Goal: Information Seeking & Learning: Learn about a topic

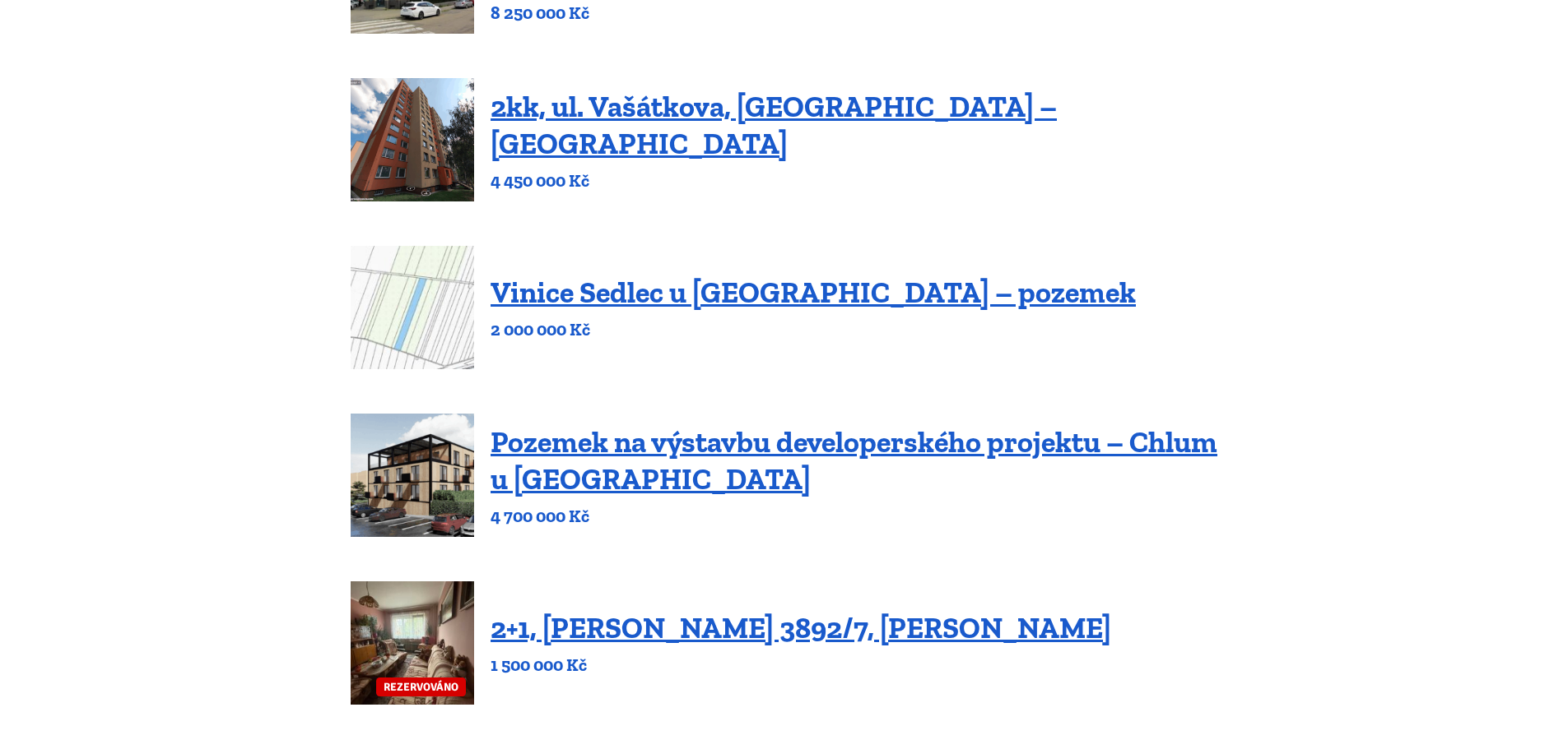
scroll to position [493, 0]
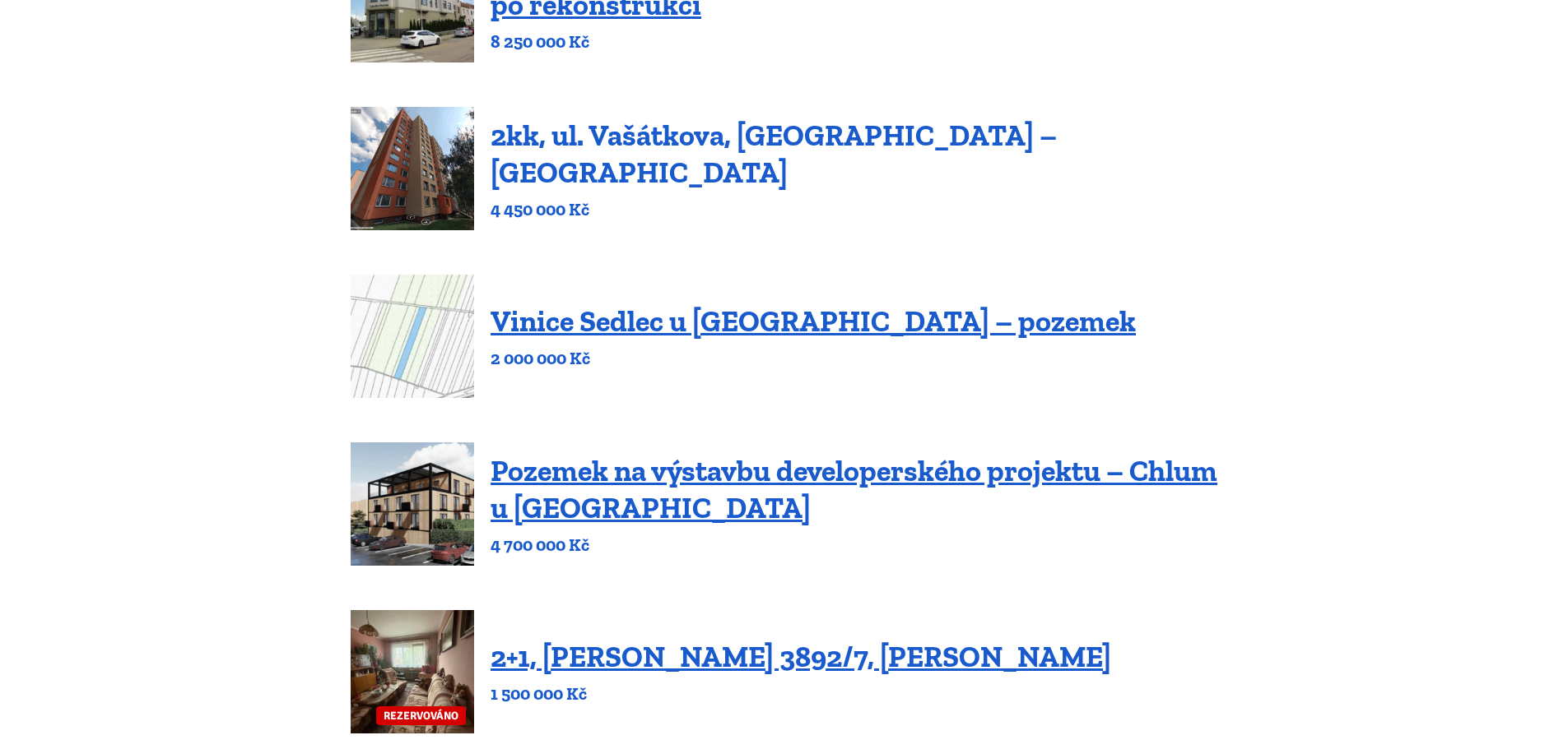
click at [669, 153] on link "2kk, ul. Vašátkova, [GEOGRAPHIC_DATA] – [GEOGRAPHIC_DATA]" at bounding box center [773, 153] width 566 height 72
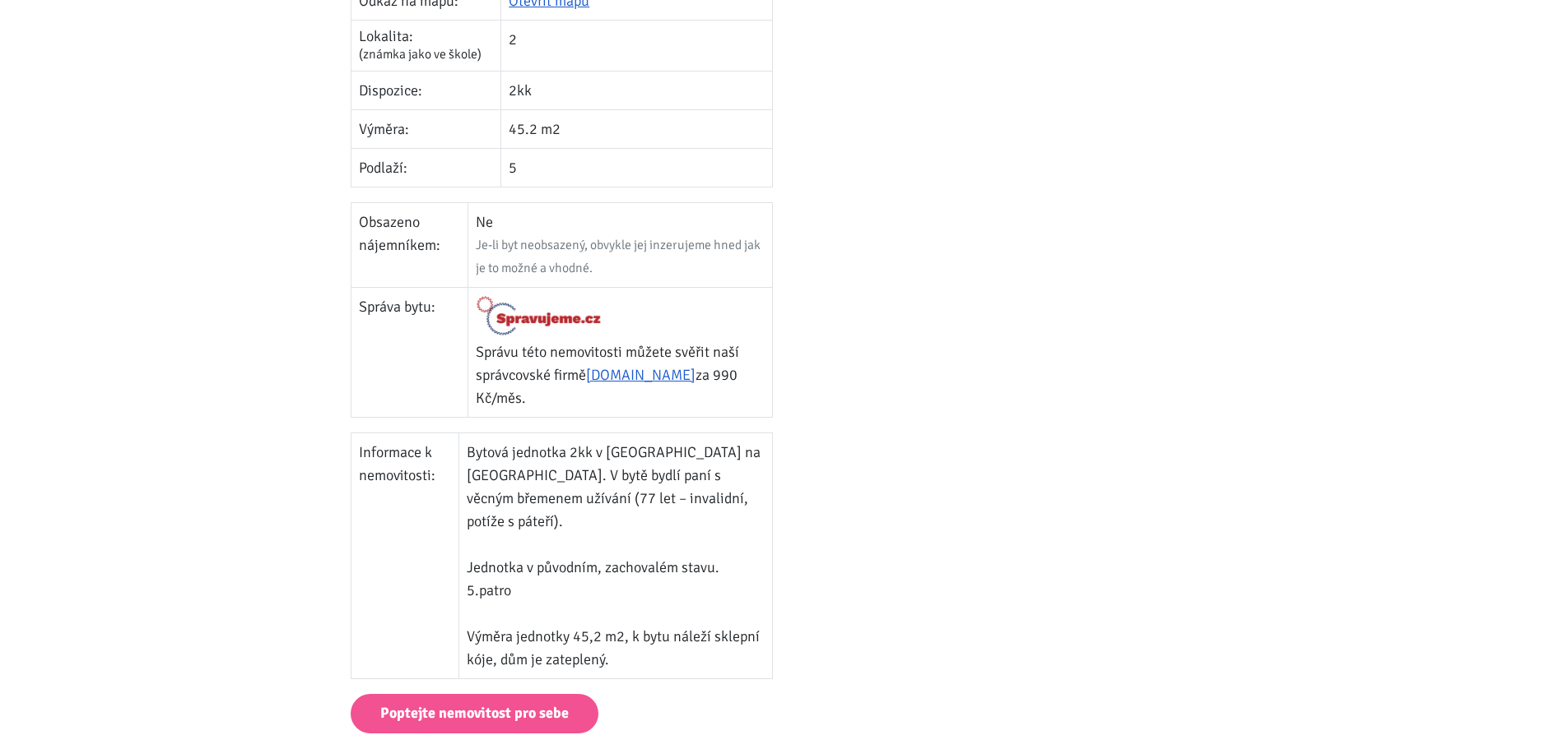
scroll to position [740, 0]
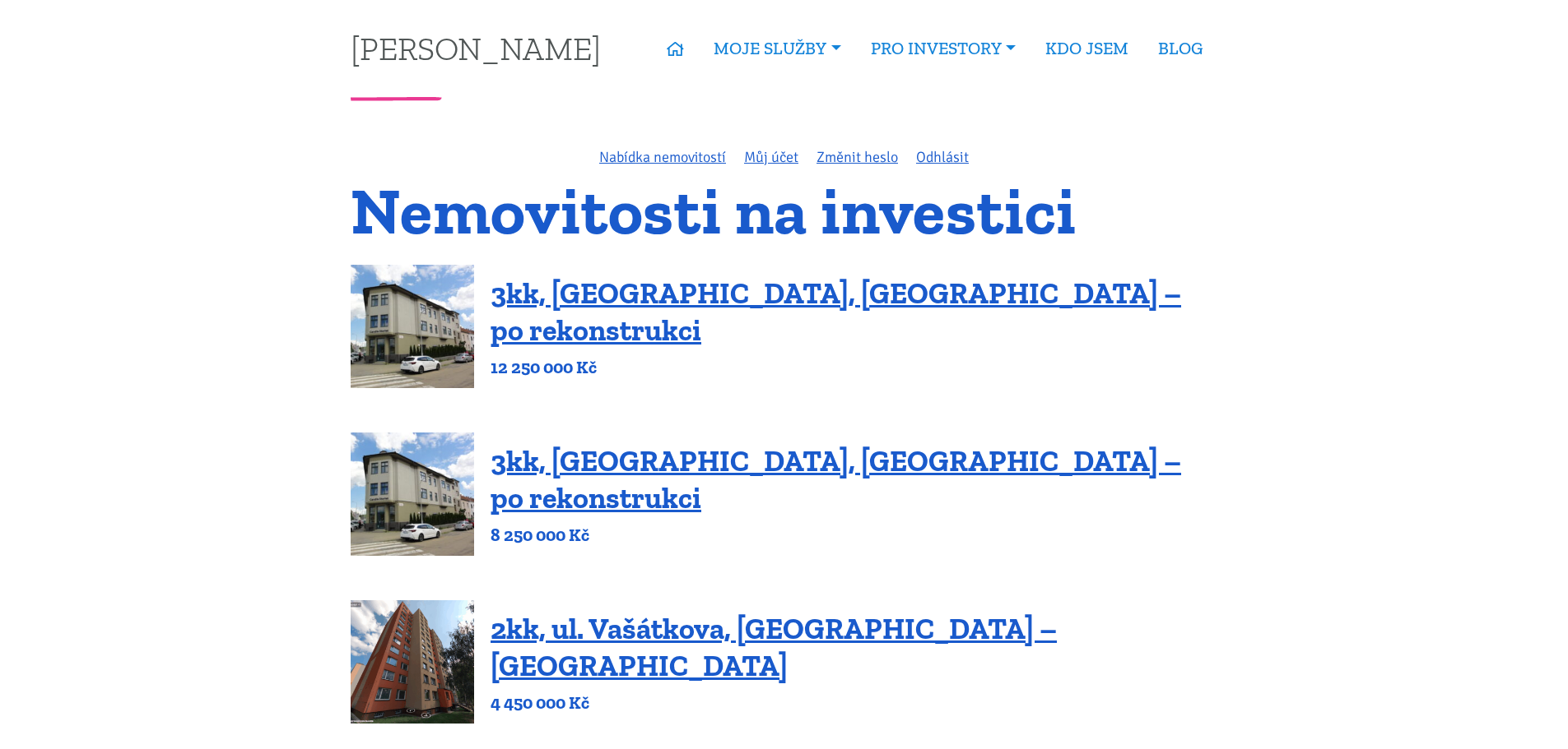
drag, startPoint x: 1222, startPoint y: 231, endPoint x: 1248, endPoint y: -83, distance: 315.1
